Goal: Answer question/provide support: Answer question/provide support

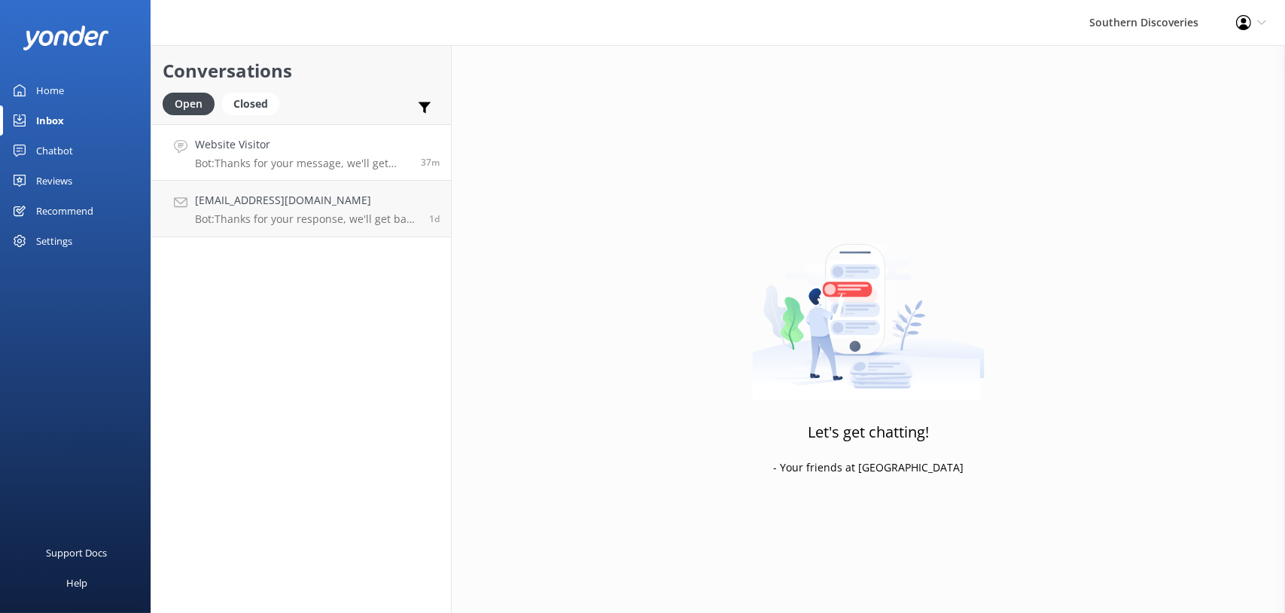
click at [321, 166] on p "Bot: Thanks for your message, we'll get back to you as soon as we can. You're a…" at bounding box center [302, 164] width 215 height 14
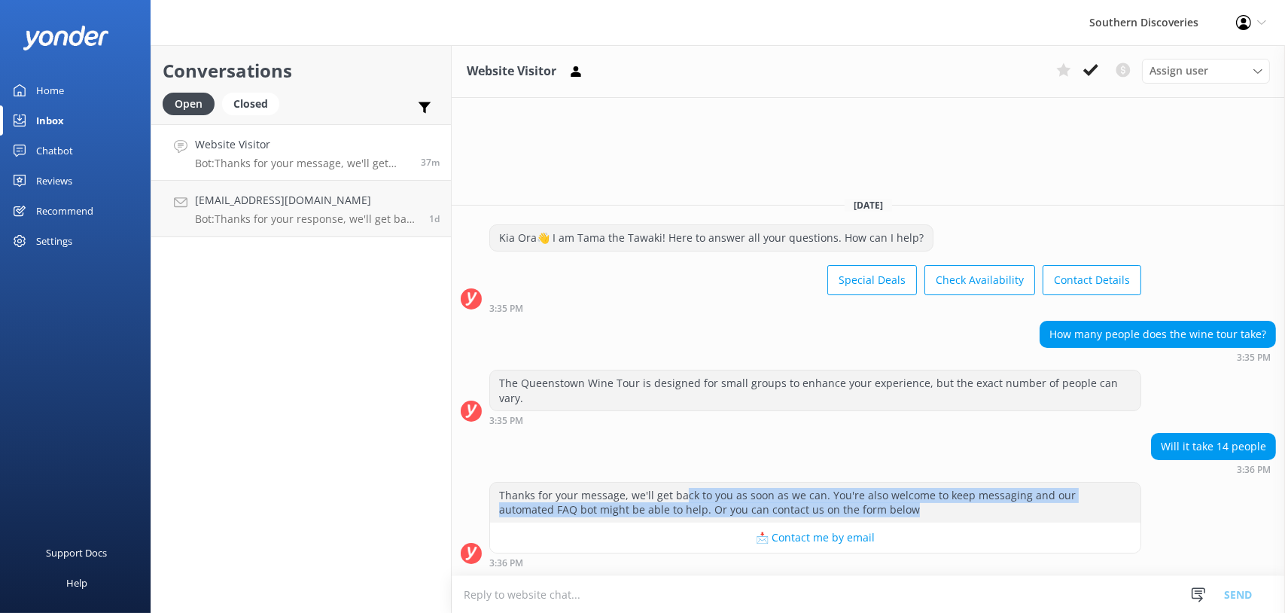
drag, startPoint x: 681, startPoint y: 492, endPoint x: 880, endPoint y: 505, distance: 198.4
click at [880, 505] on div "Thanks for your message, we'll get back to you as soon as we can. You're also w…" at bounding box center [815, 503] width 651 height 40
drag, startPoint x: 880, startPoint y: 505, endPoint x: 937, endPoint y: 508, distance: 58.1
click at [937, 508] on div "Thanks for your message, we'll get back to you as soon as we can. You're also w…" at bounding box center [815, 503] width 651 height 40
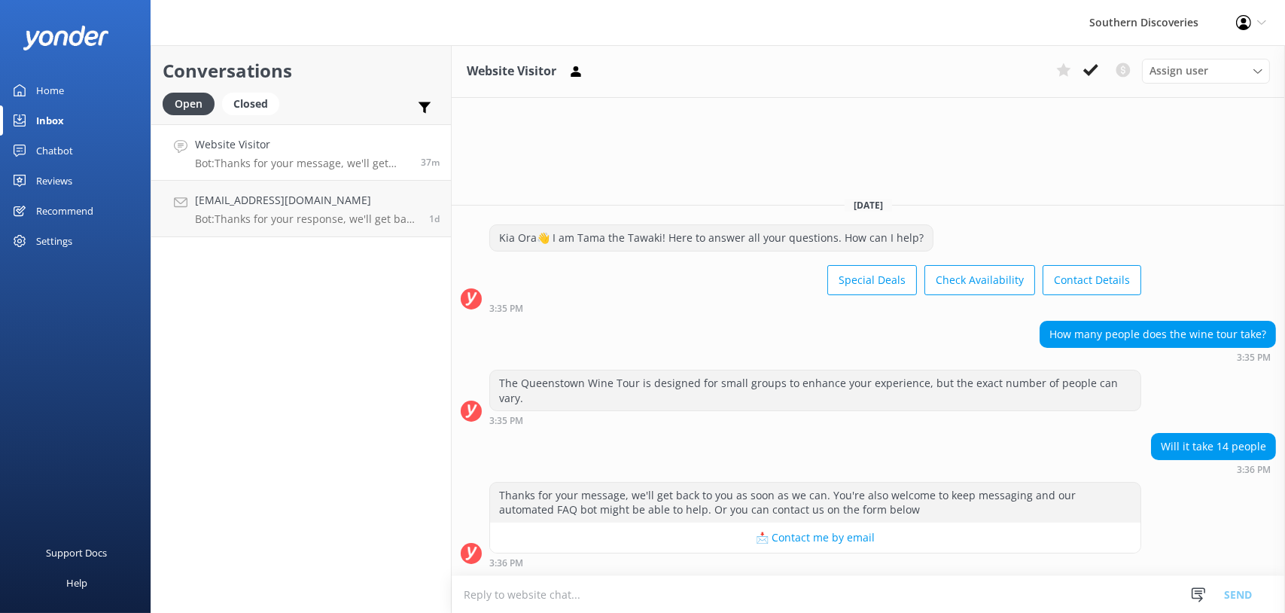
click at [904, 438] on div "Will it take 14 people 3:36 PM" at bounding box center [869, 453] width 834 height 41
drag, startPoint x: 743, startPoint y: 400, endPoint x: 1127, endPoint y: 395, distance: 384.1
click at [1127, 395] on div "The Queenstown Wine Tour is designed for small groups to enhance your experienc…" at bounding box center [815, 390] width 651 height 40
click at [932, 456] on div "Will it take 14 people 3:36 PM" at bounding box center [869, 453] width 834 height 41
click at [261, 223] on p "Bot: Thanks for your response, we'll get back to you as soon as we can during o…" at bounding box center [306, 219] width 223 height 14
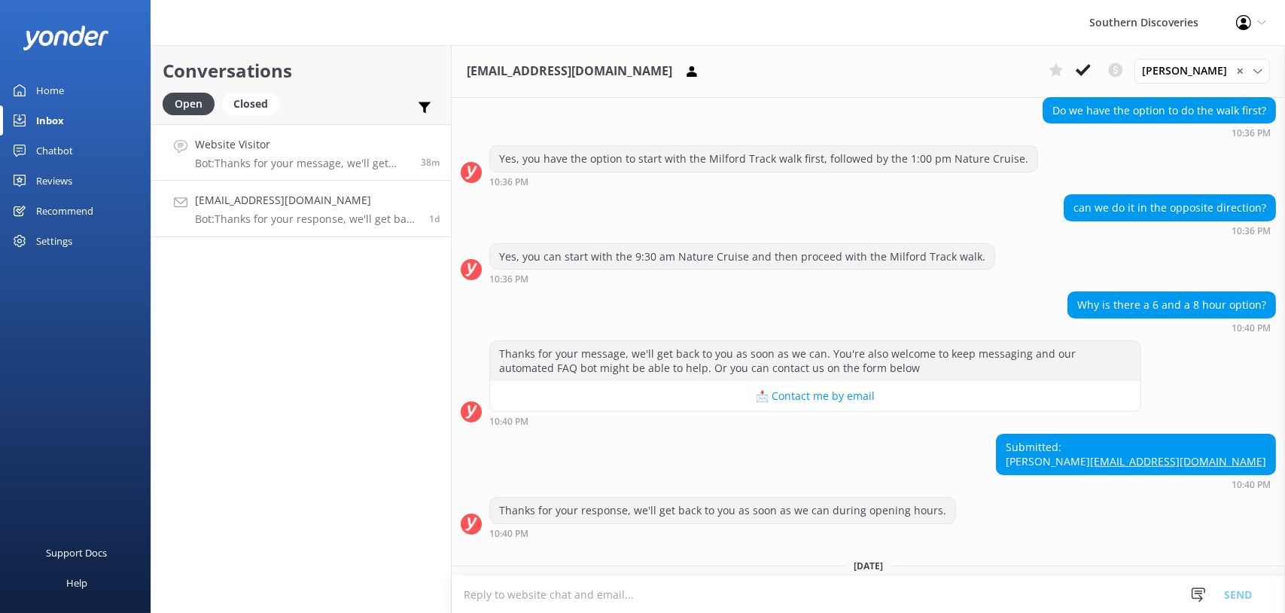
scroll to position [362, 0]
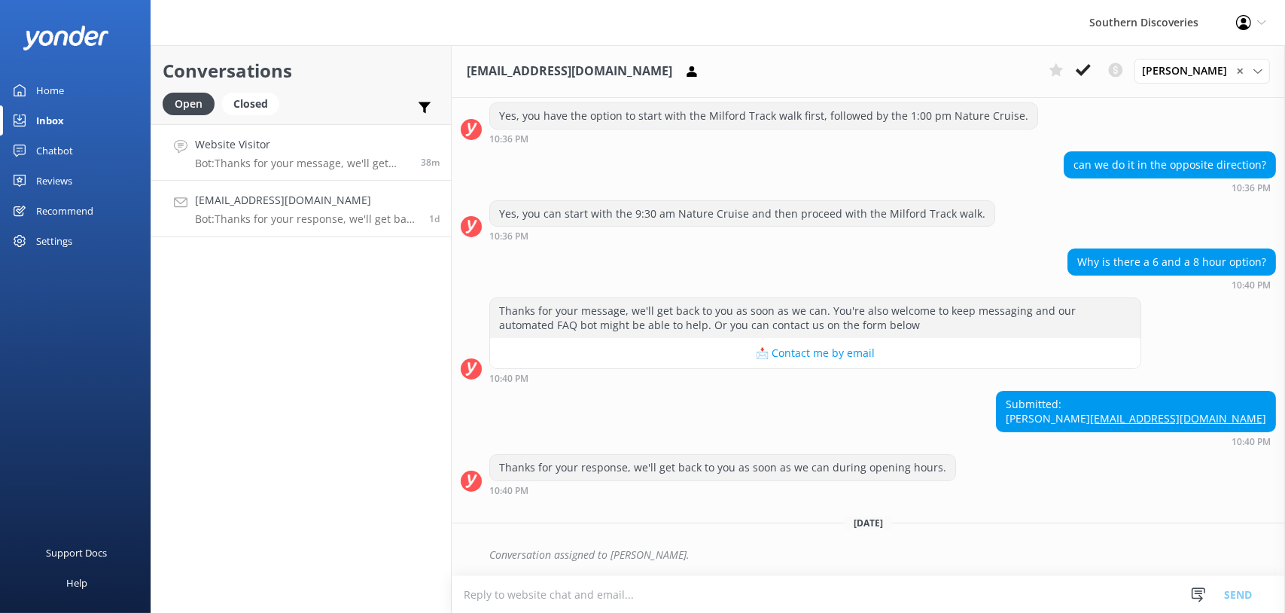
click at [282, 164] on p "Bot: Thanks for your message, we'll get back to you as soon as we can. You're a…" at bounding box center [302, 164] width 215 height 14
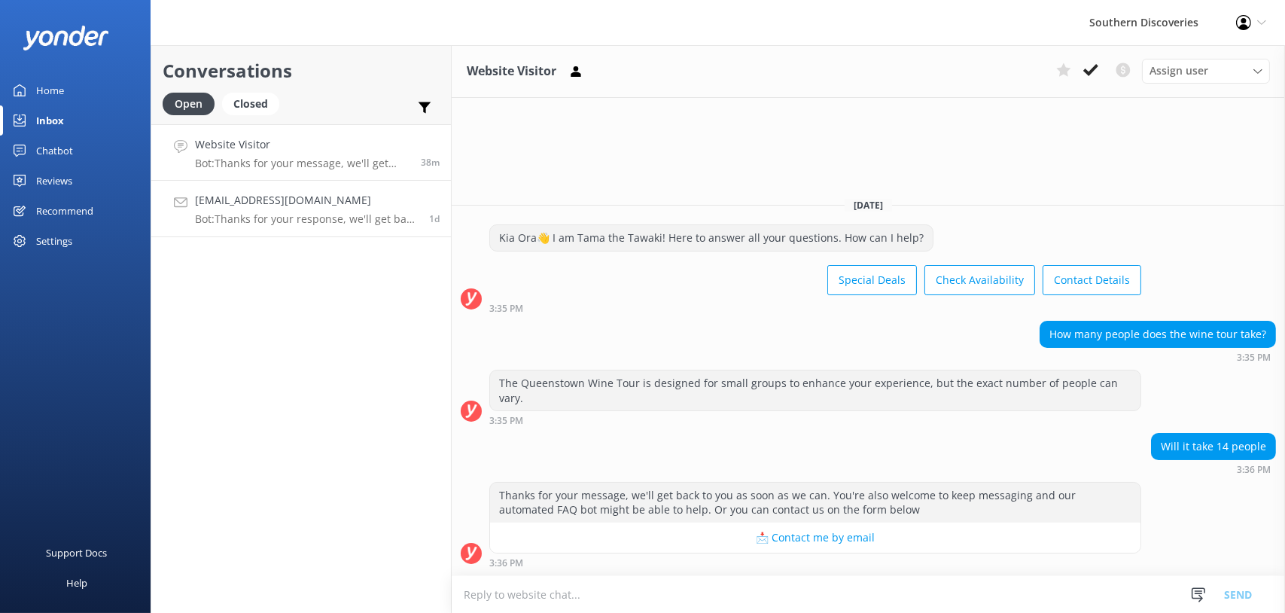
click at [248, 214] on p "Bot: Thanks for your response, we'll get back to you as soon as we can during o…" at bounding box center [306, 219] width 223 height 14
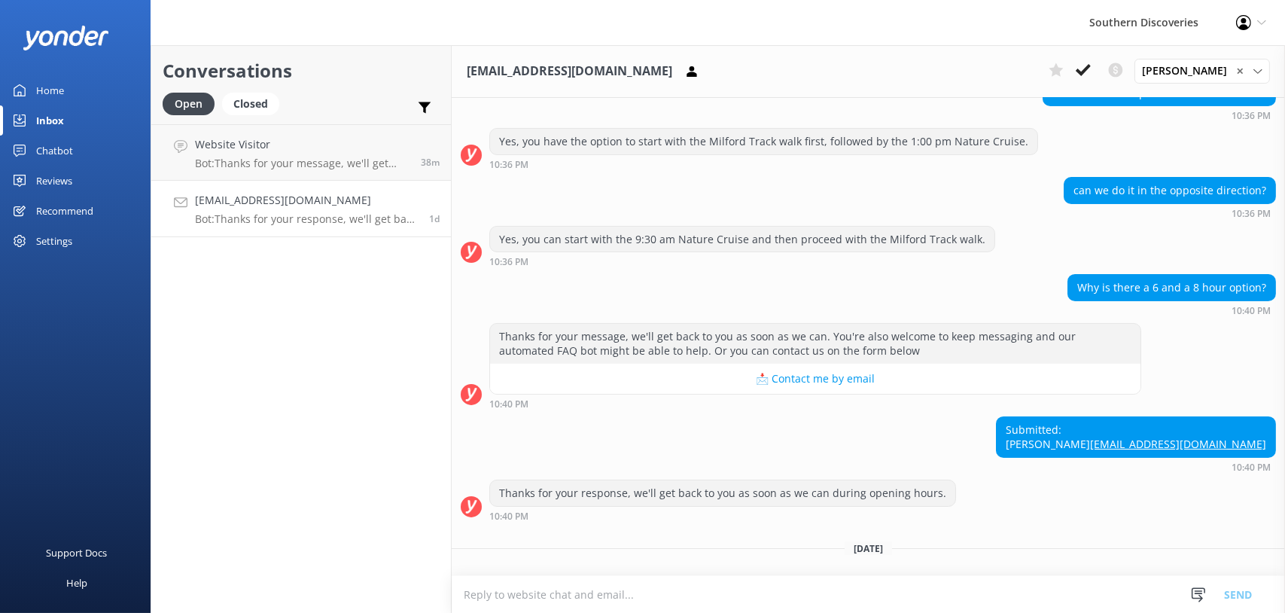
scroll to position [362, 0]
